Goal: Task Accomplishment & Management: Manage account settings

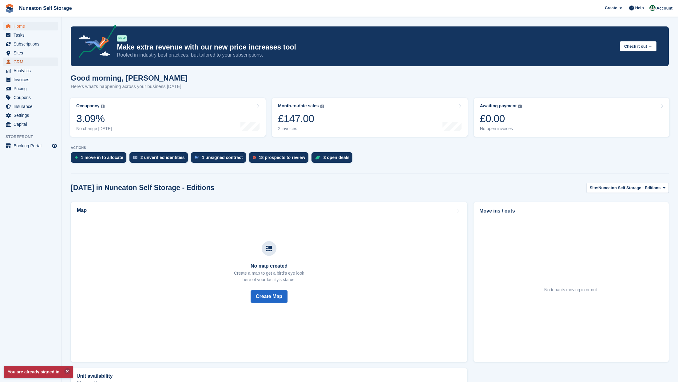
click at [26, 58] on span "CRM" at bounding box center [32, 61] width 37 height 9
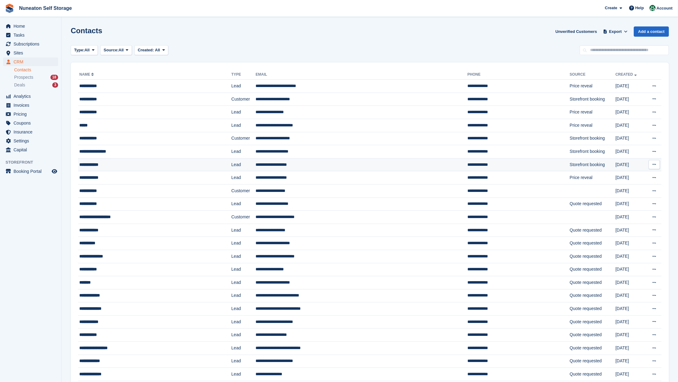
click at [94, 164] on div "**********" at bounding box center [137, 164] width 117 height 6
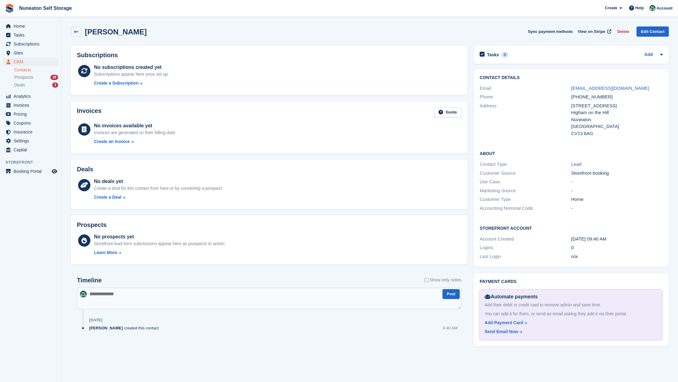
click at [664, 54] on div "Tasks 0 Add No tasks related to Calvin Evans" at bounding box center [570, 54] width 195 height 18
click at [661, 54] on icon at bounding box center [661, 55] width 2 height 2
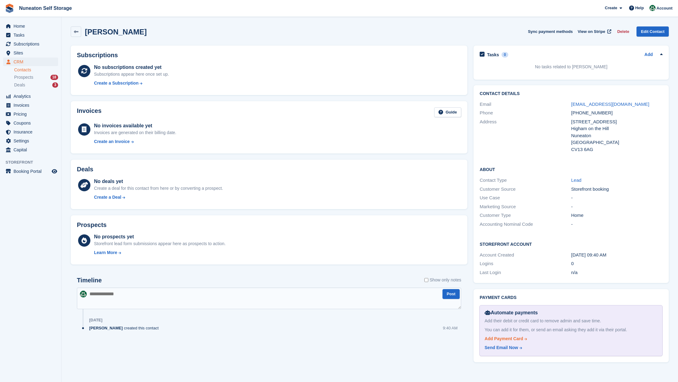
click at [507, 339] on div "Add Payment Card" at bounding box center [503, 338] width 38 height 6
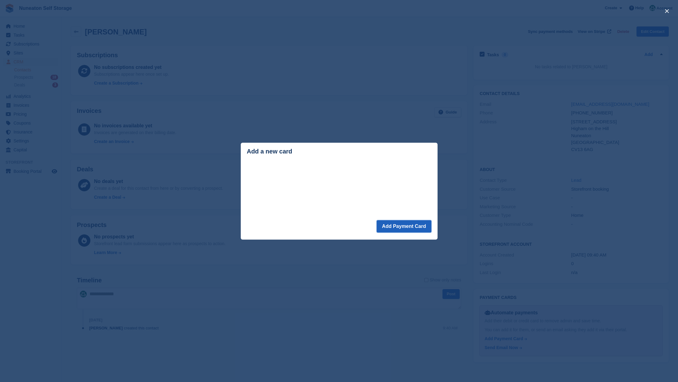
click at [405, 223] on button "Add Payment Card" at bounding box center [404, 226] width 54 height 12
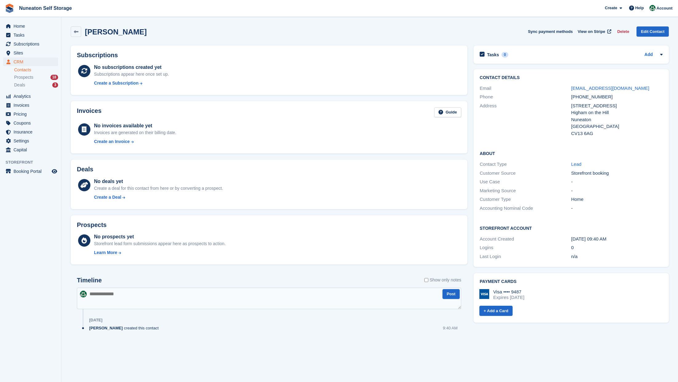
click at [532, 18] on section "[PERSON_NAME] Sync payment methods View on Stripe Delete Edit Contact Subscript…" at bounding box center [369, 191] width 616 height 382
click at [36, 234] on aside "Home Tasks Subscriptions Subscriptions Subscriptions Contracts Price increases …" at bounding box center [30, 192] width 61 height 351
drag, startPoint x: 624, startPoint y: 88, endPoint x: 571, endPoint y: 90, distance: 52.9
click at [571, 90] on div "[EMAIL_ADDRESS][DOMAIN_NAME]" at bounding box center [616, 88] width 91 height 7
copy link "[EMAIL_ADDRESS][DOMAIN_NAME]"
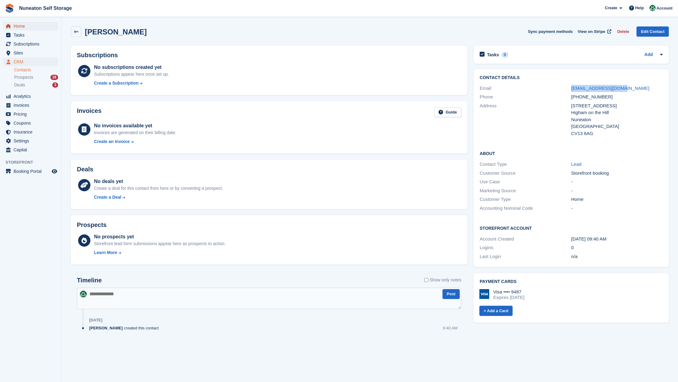
click at [22, 26] on span "Home" at bounding box center [32, 26] width 37 height 9
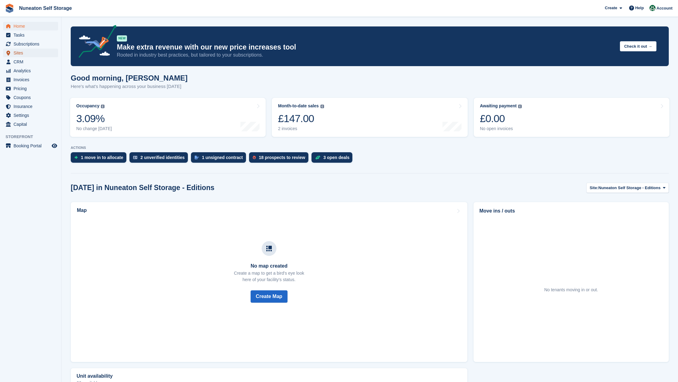
click at [20, 57] on span "Sites" at bounding box center [32, 53] width 37 height 9
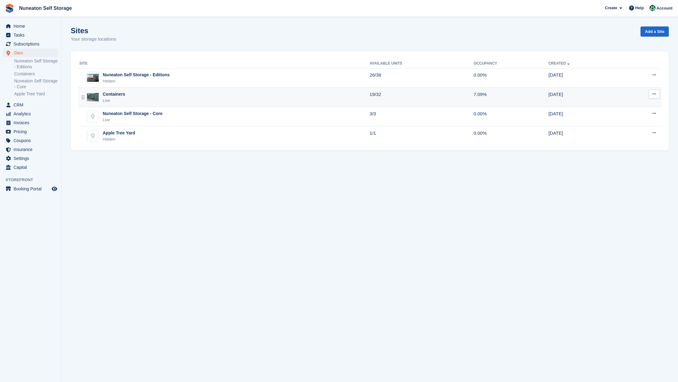
click at [123, 95] on div "Containers" at bounding box center [114, 94] width 22 height 6
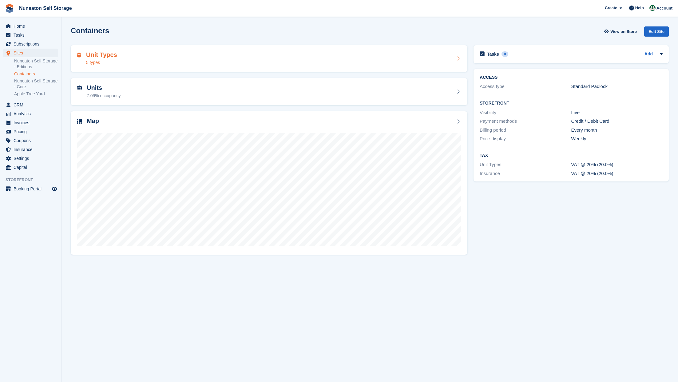
click at [119, 58] on div "Unit Types 5 types" at bounding box center [269, 58] width 384 height 15
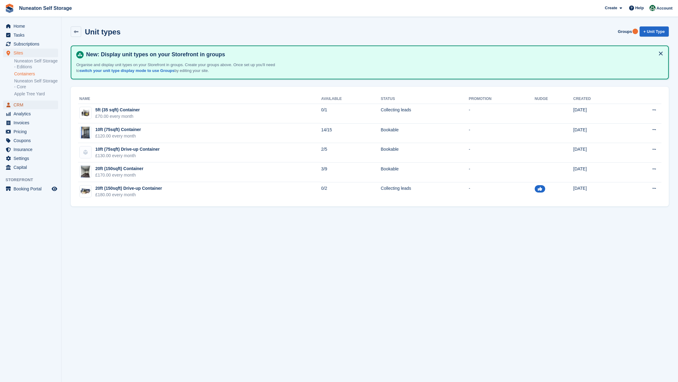
click at [20, 104] on span "CRM" at bounding box center [32, 105] width 37 height 9
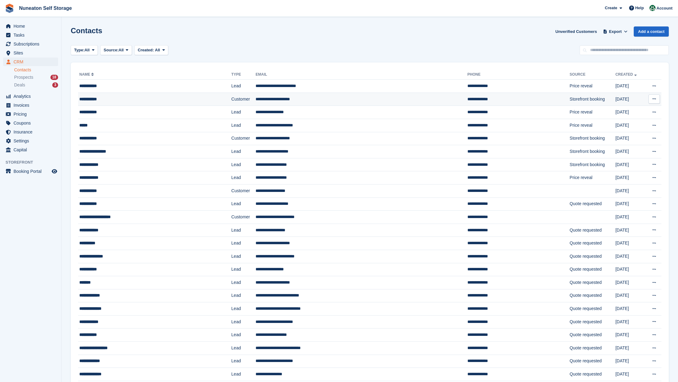
click at [95, 98] on div "**********" at bounding box center [137, 99] width 117 height 6
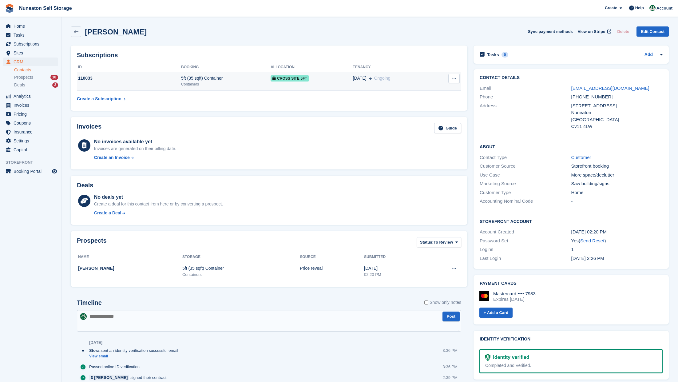
click at [294, 78] on span "Cross Site 5ft" at bounding box center [290, 78] width 38 height 6
